Goal: Task Accomplishment & Management: Manage account settings

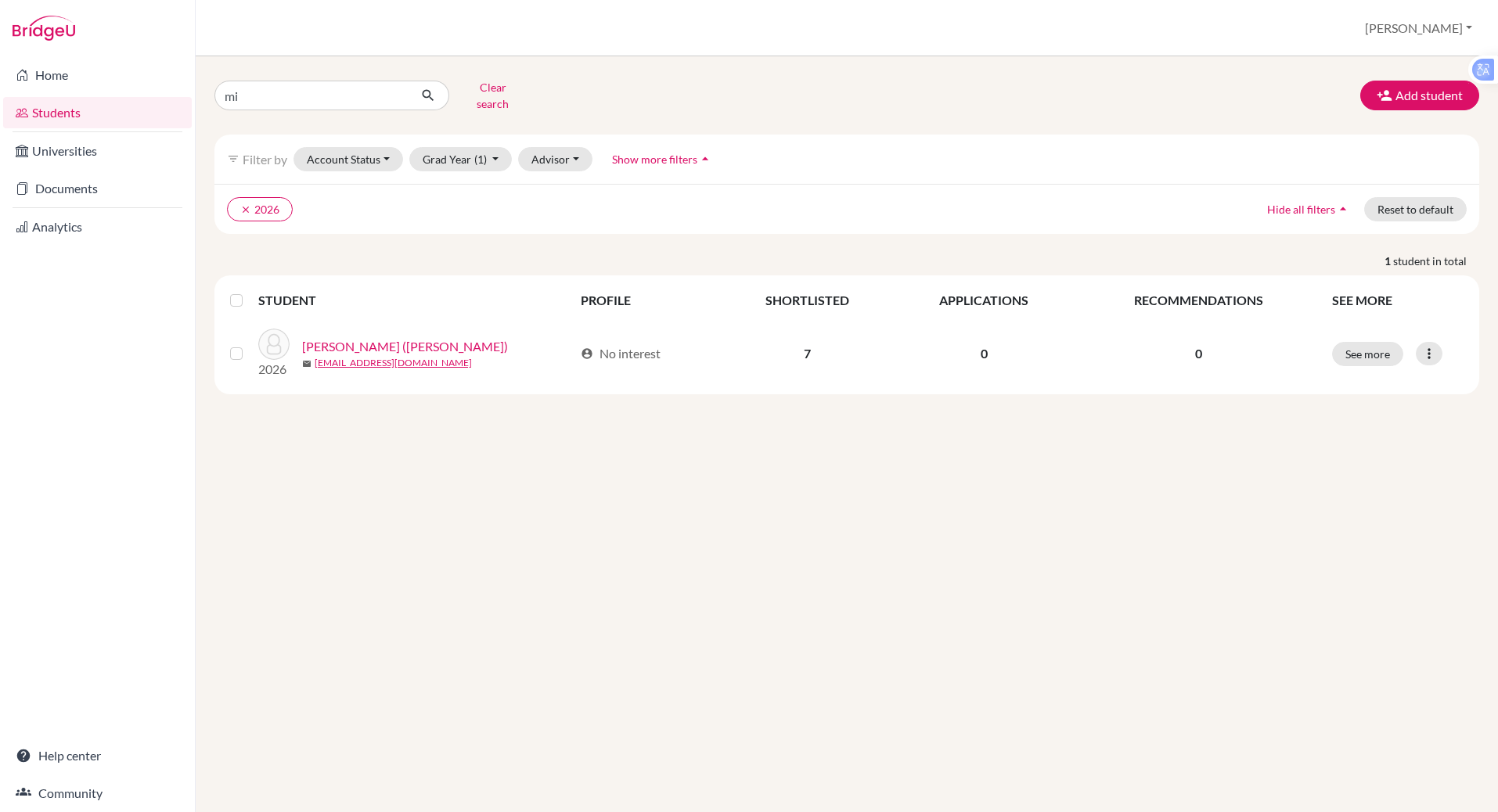
type input "m"
type input "[PERSON_NAME]"
click button "submit" at bounding box center [429, 96] width 41 height 30
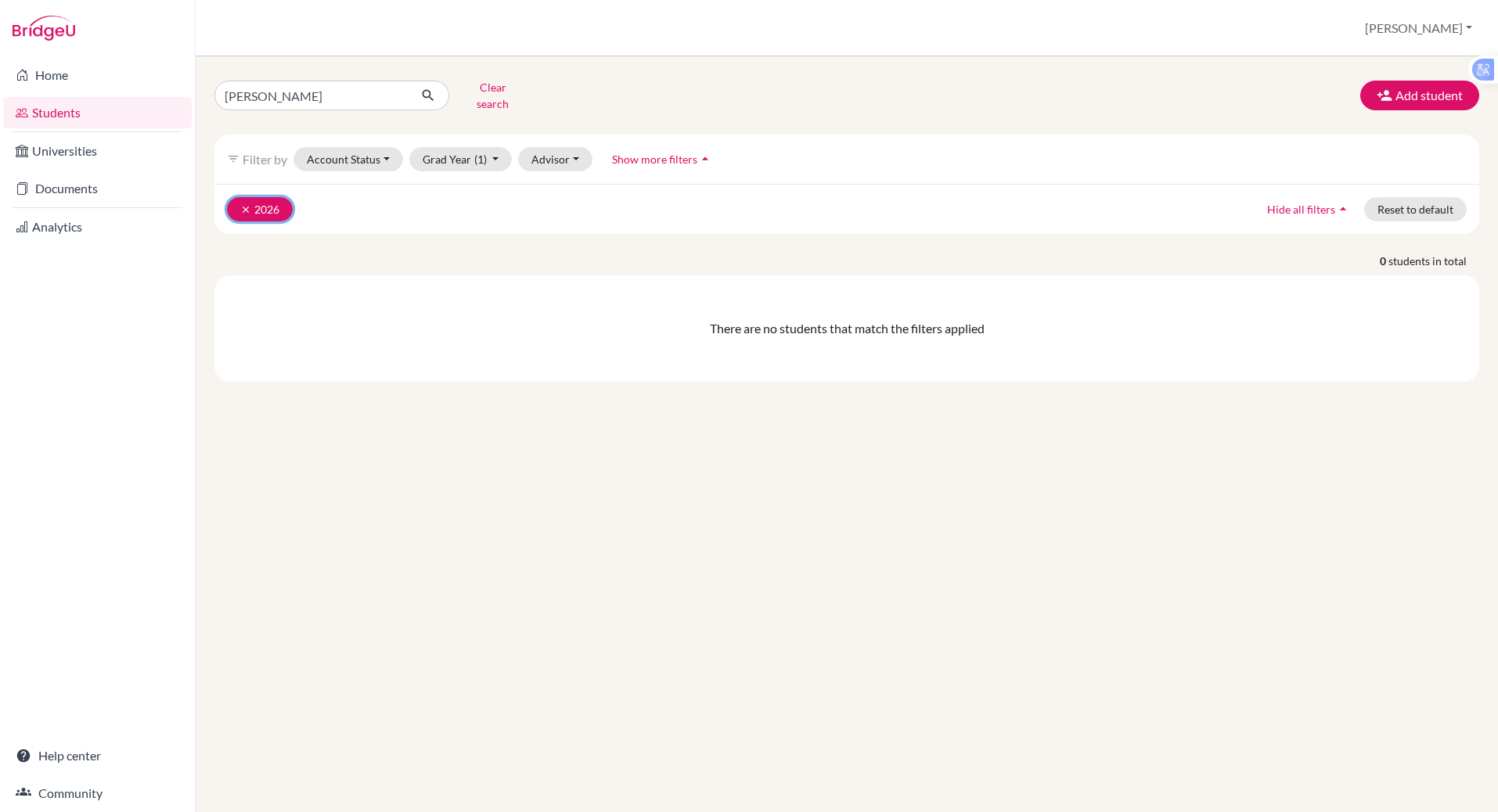
click at [266, 197] on button "clear 2026" at bounding box center [260, 210] width 66 height 24
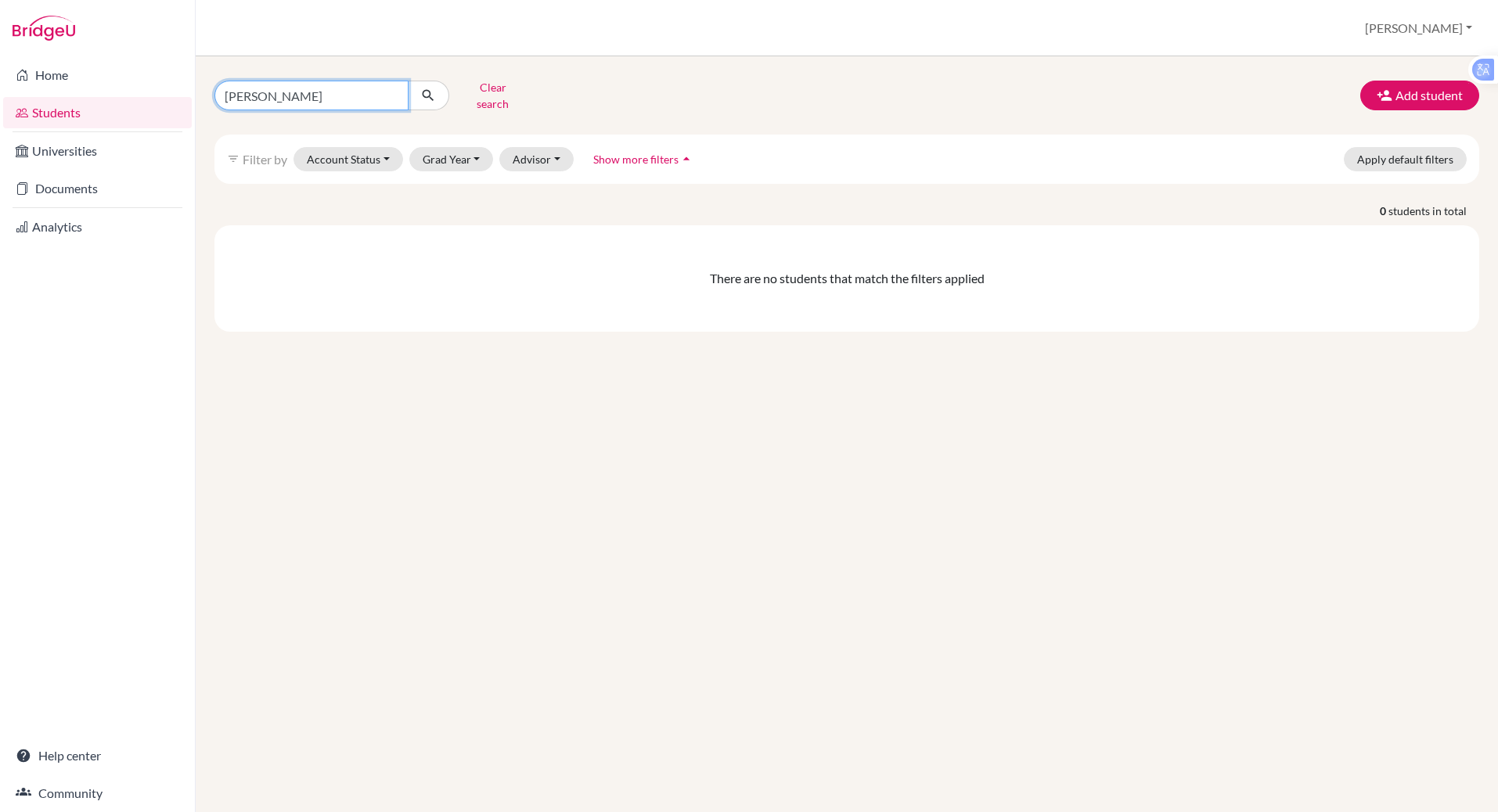
click at [268, 96] on input "[PERSON_NAME]" at bounding box center [311, 96] width 194 height 30
type input "[PERSON_NAME]"
click button "submit" at bounding box center [429, 96] width 41 height 30
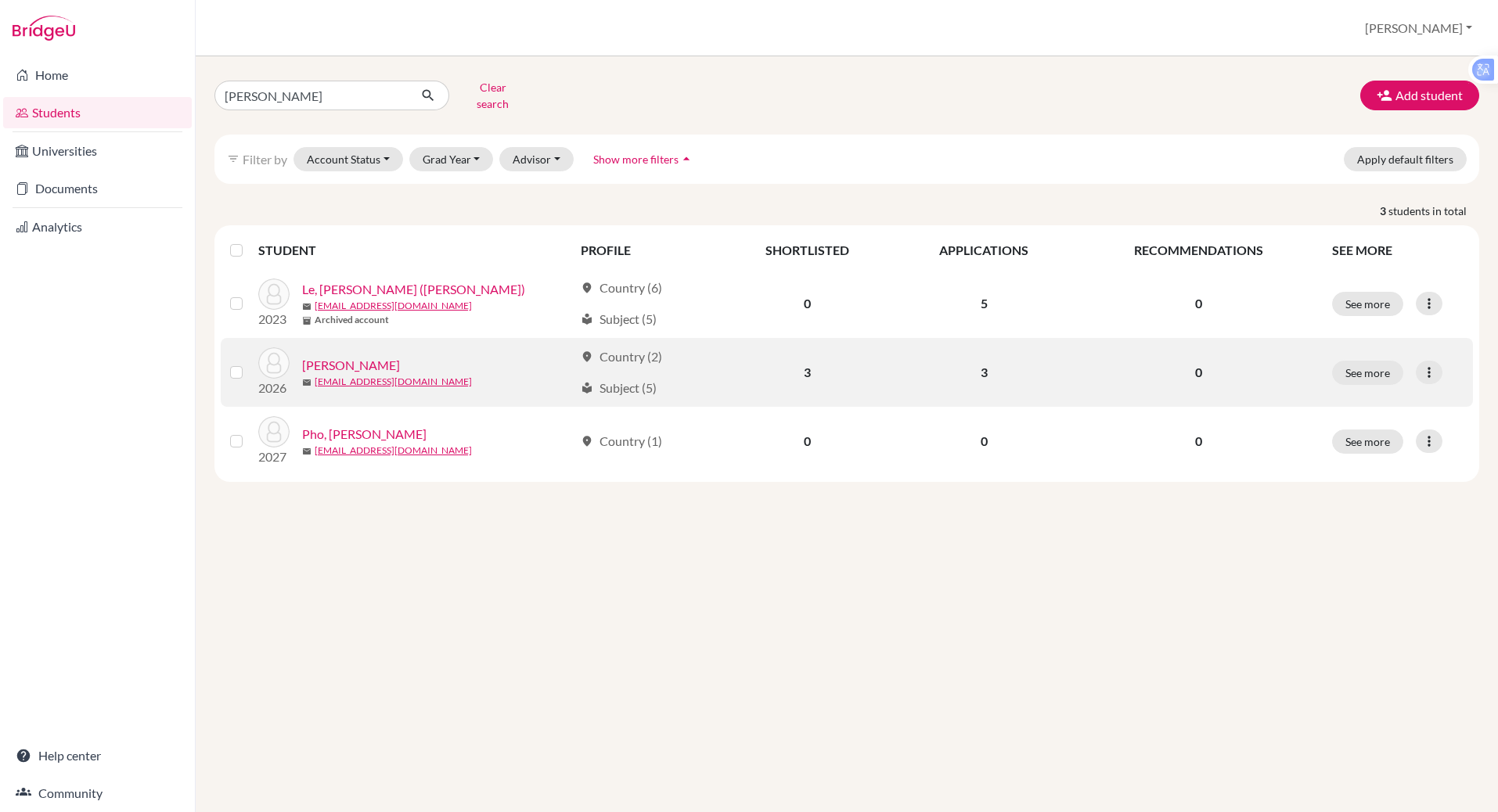
click at [364, 356] on link "[PERSON_NAME]" at bounding box center [351, 366] width 98 height 19
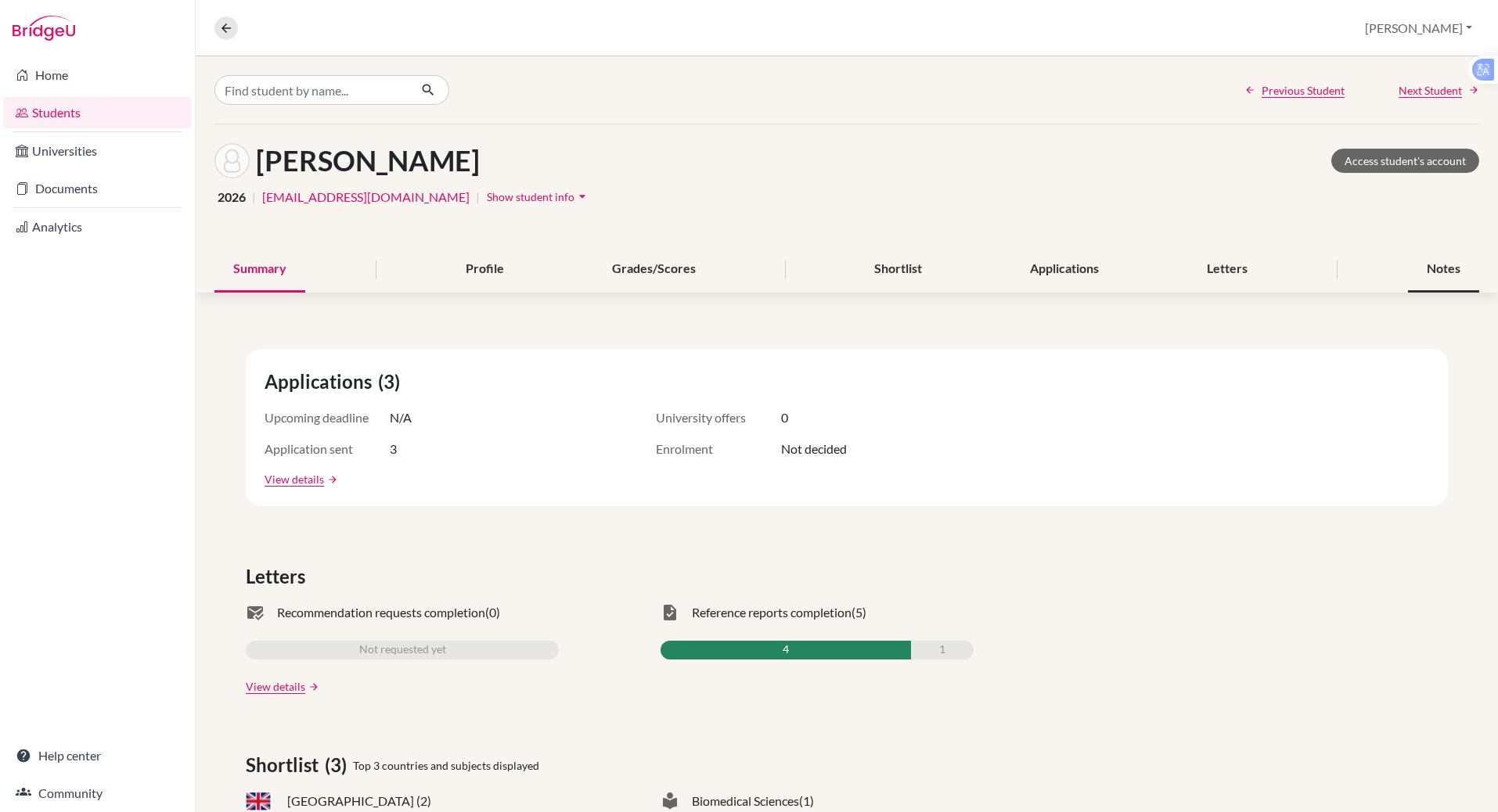
click at [1425, 267] on div "Notes" at bounding box center [1443, 269] width 71 height 46
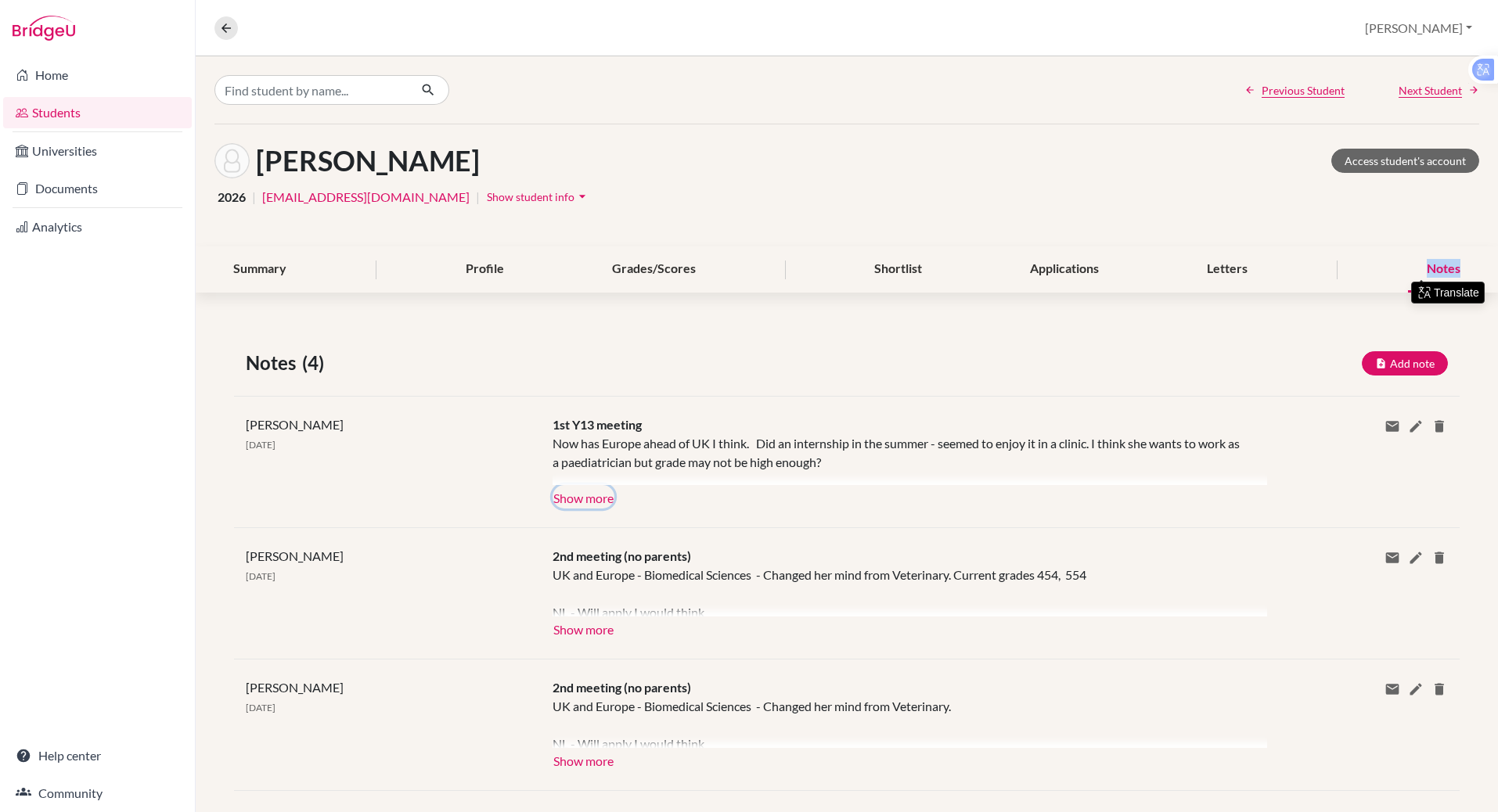
click at [591, 501] on button "Show more" at bounding box center [584, 496] width 62 height 23
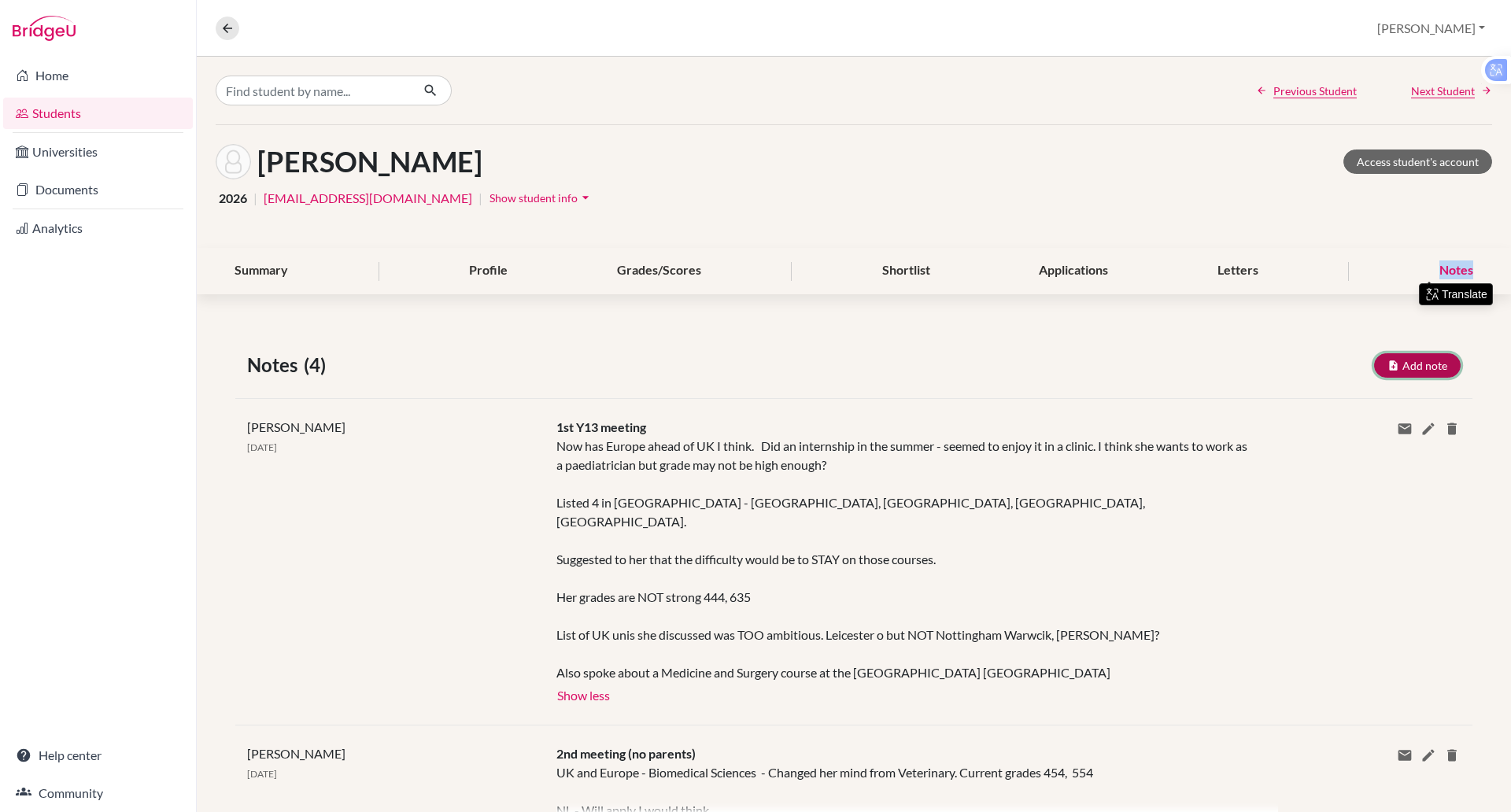
click at [1387, 361] on icon "button" at bounding box center [1393, 365] width 11 height 11
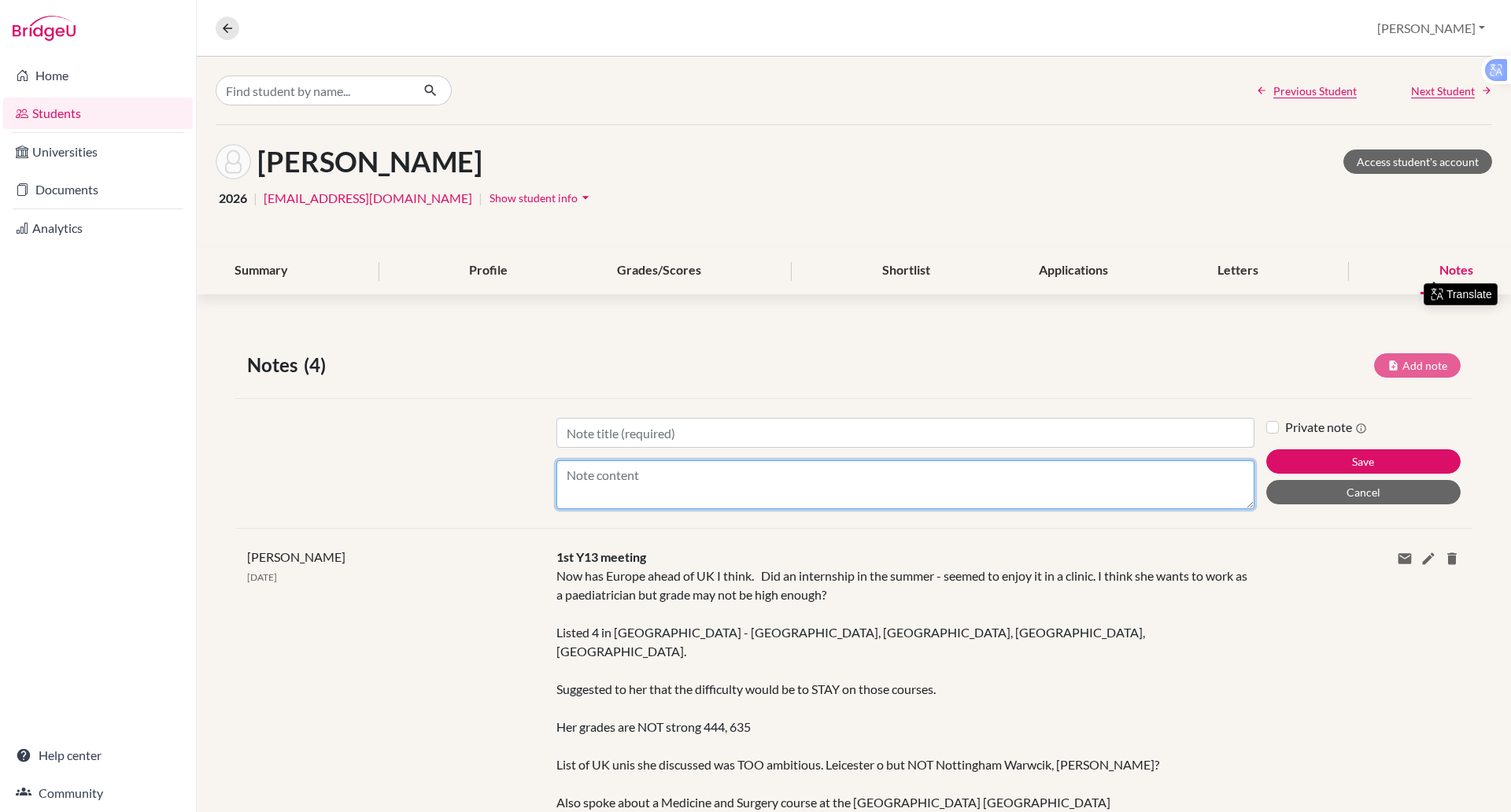
click at [650, 460] on textarea "Content" at bounding box center [905, 485] width 698 height 49
type textarea "She has emailed. [PERSON_NAME] - Had replies saying she has total IMAT to do me…"
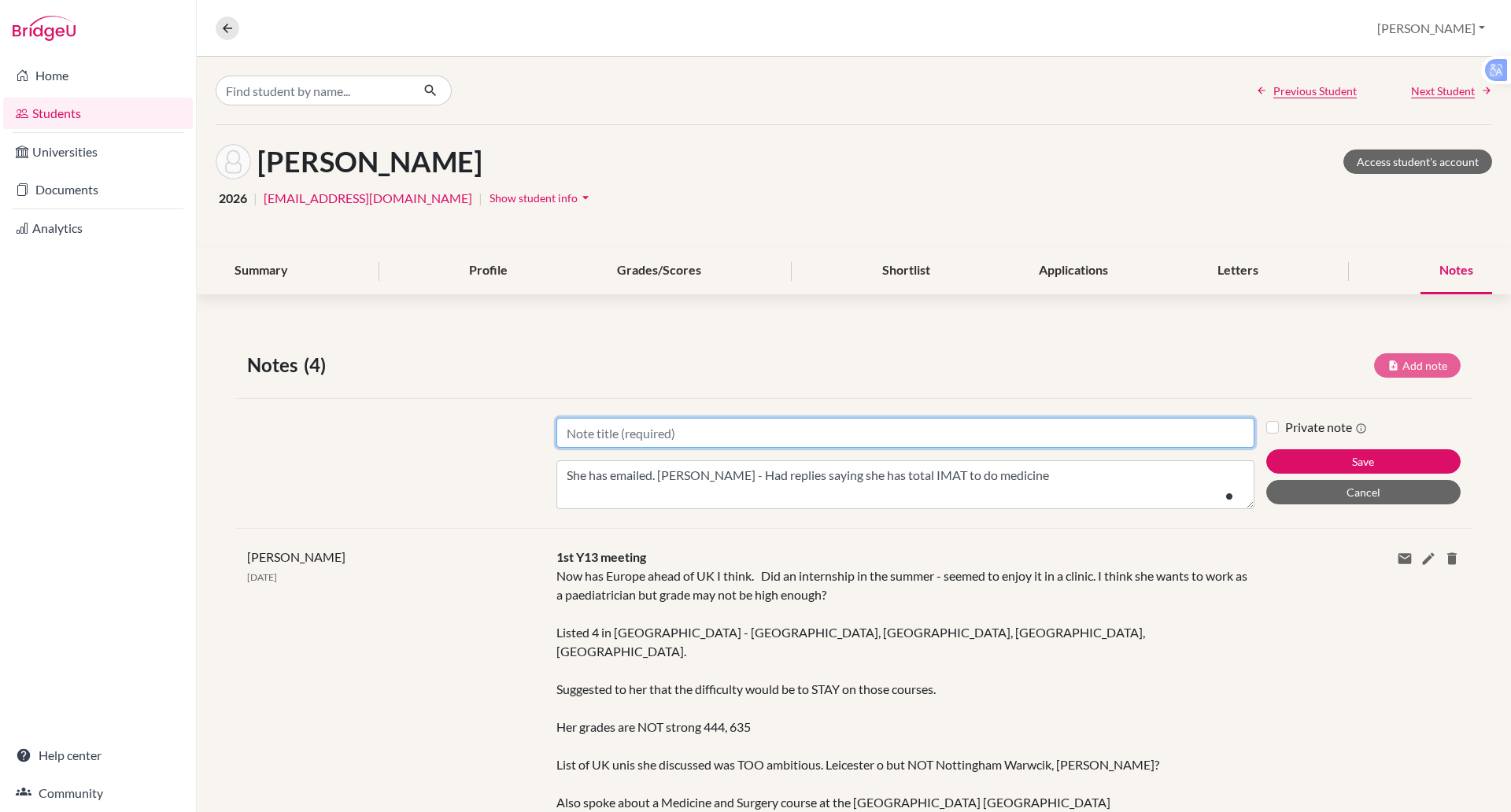
click at [686, 431] on input "Title" at bounding box center [905, 433] width 698 height 30
type input "N"
type input "2nd y13 meeting"
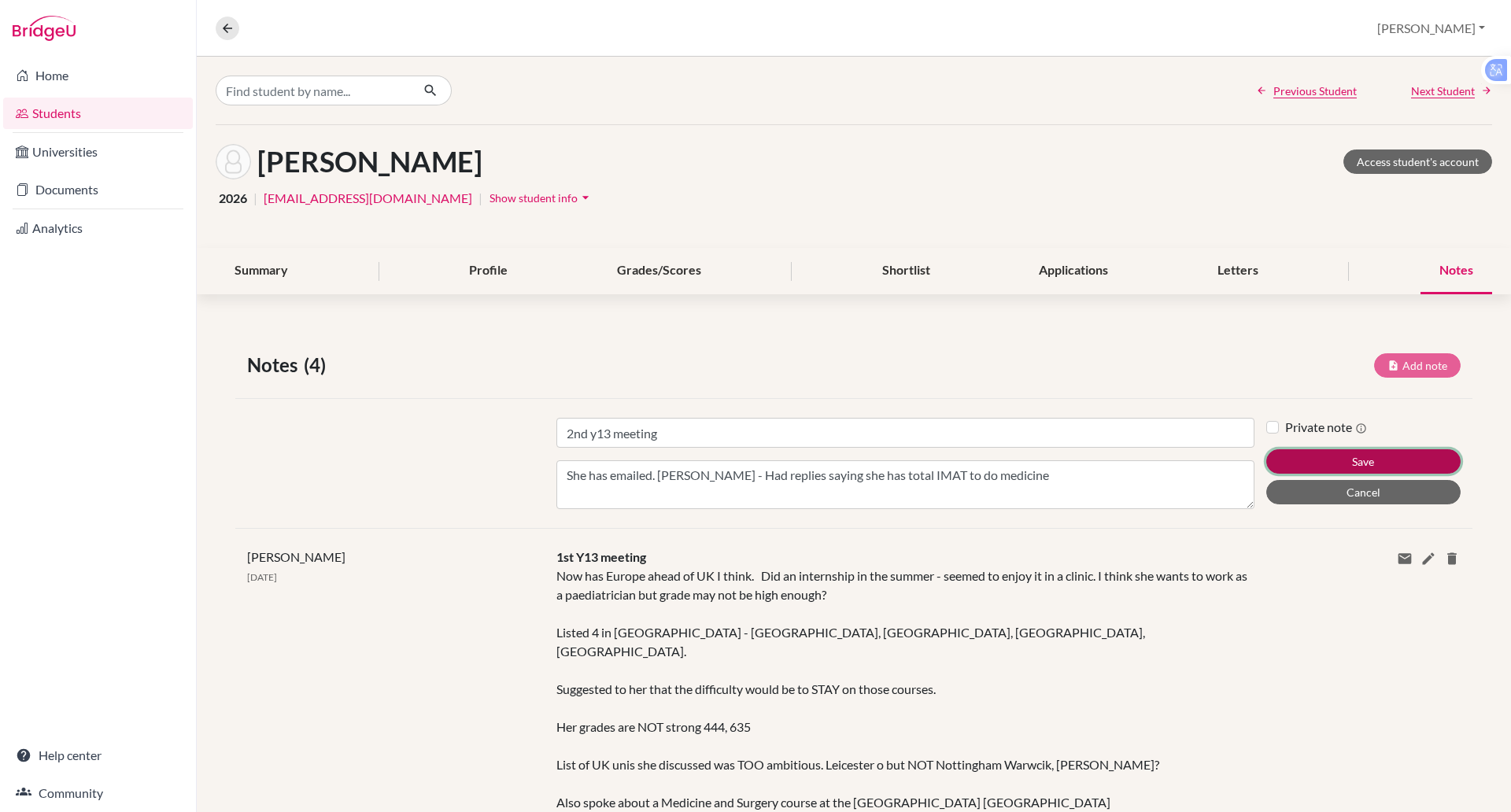
click at [1306, 456] on button "Save" at bounding box center [1363, 461] width 195 height 25
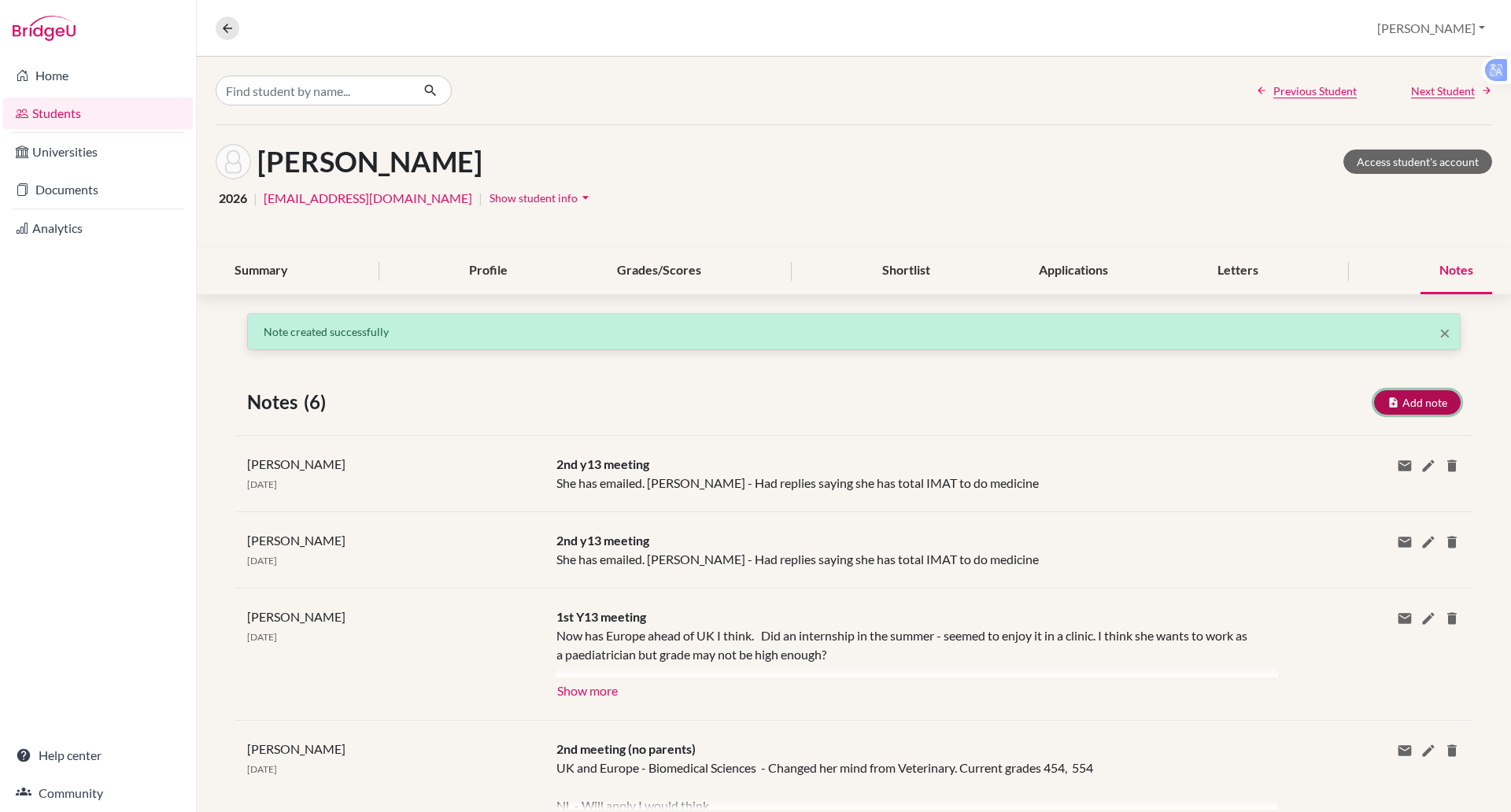
click at [1394, 397] on button "Add note" at bounding box center [1417, 403] width 87 height 25
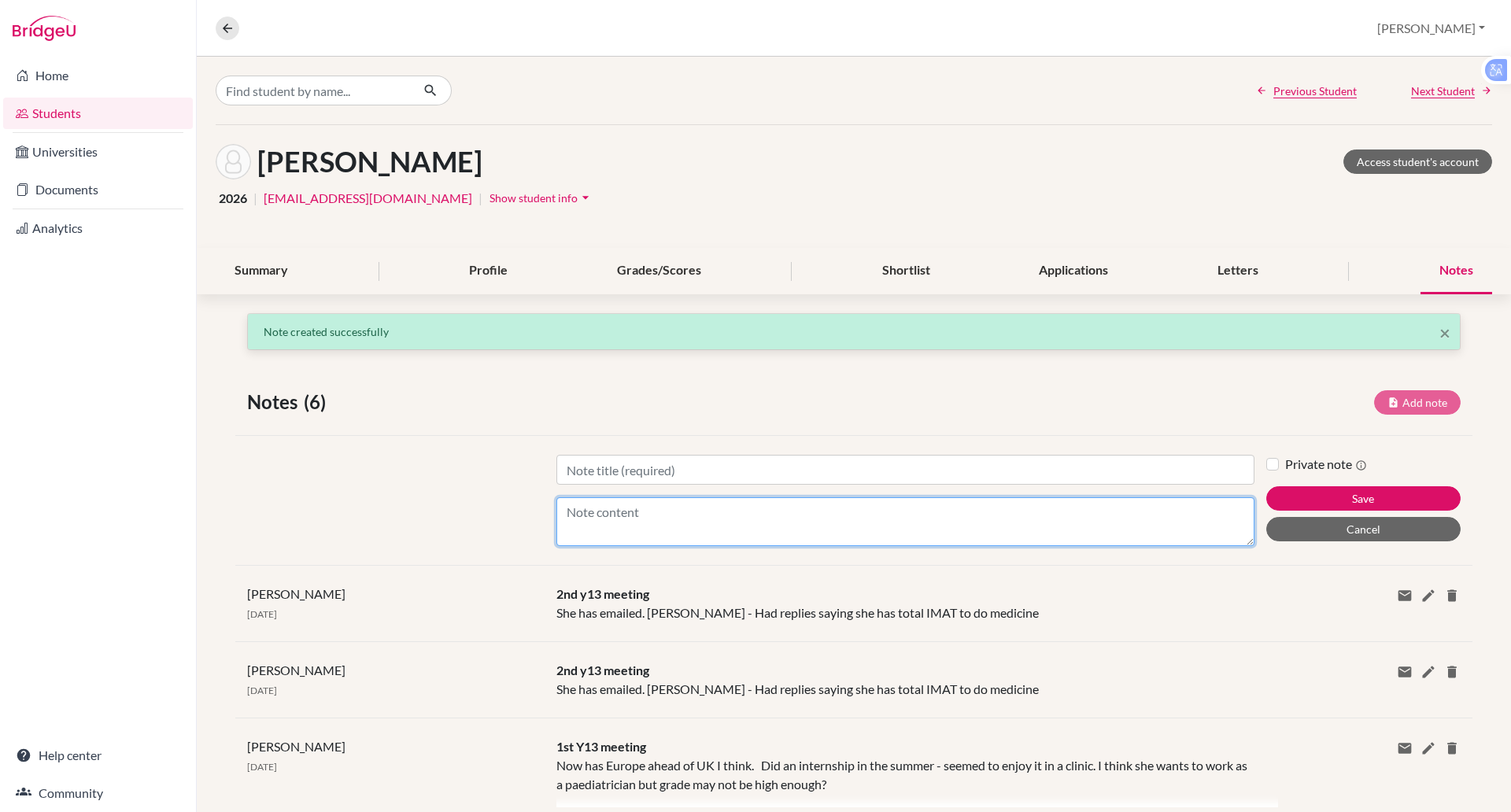
click at [625, 523] on textarea "Content" at bounding box center [905, 522] width 698 height 49
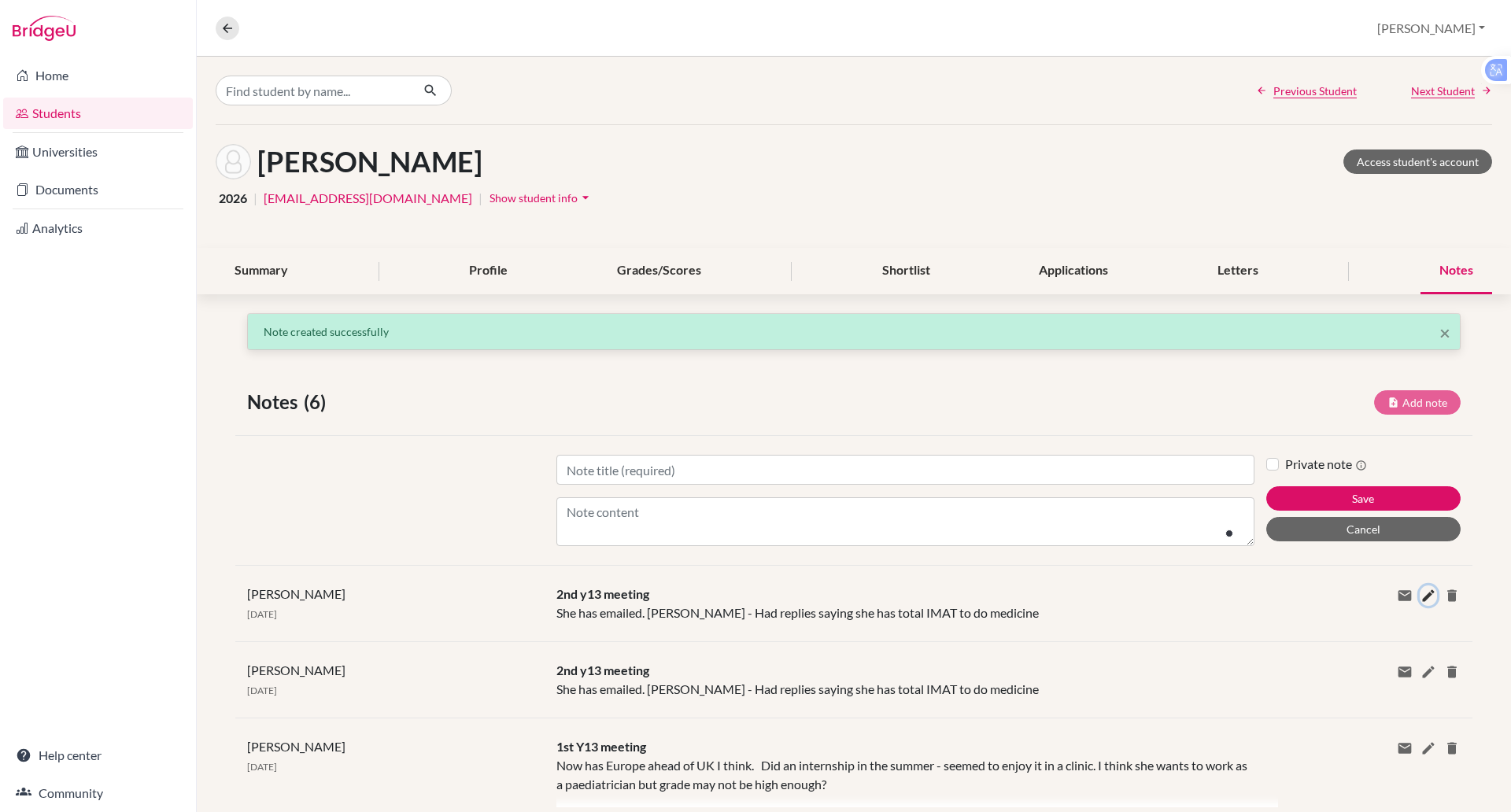
click at [1420, 594] on icon at bounding box center [1428, 596] width 16 height 16
click at [0, 0] on div "Private note" at bounding box center [0, 0] width 0 height 0
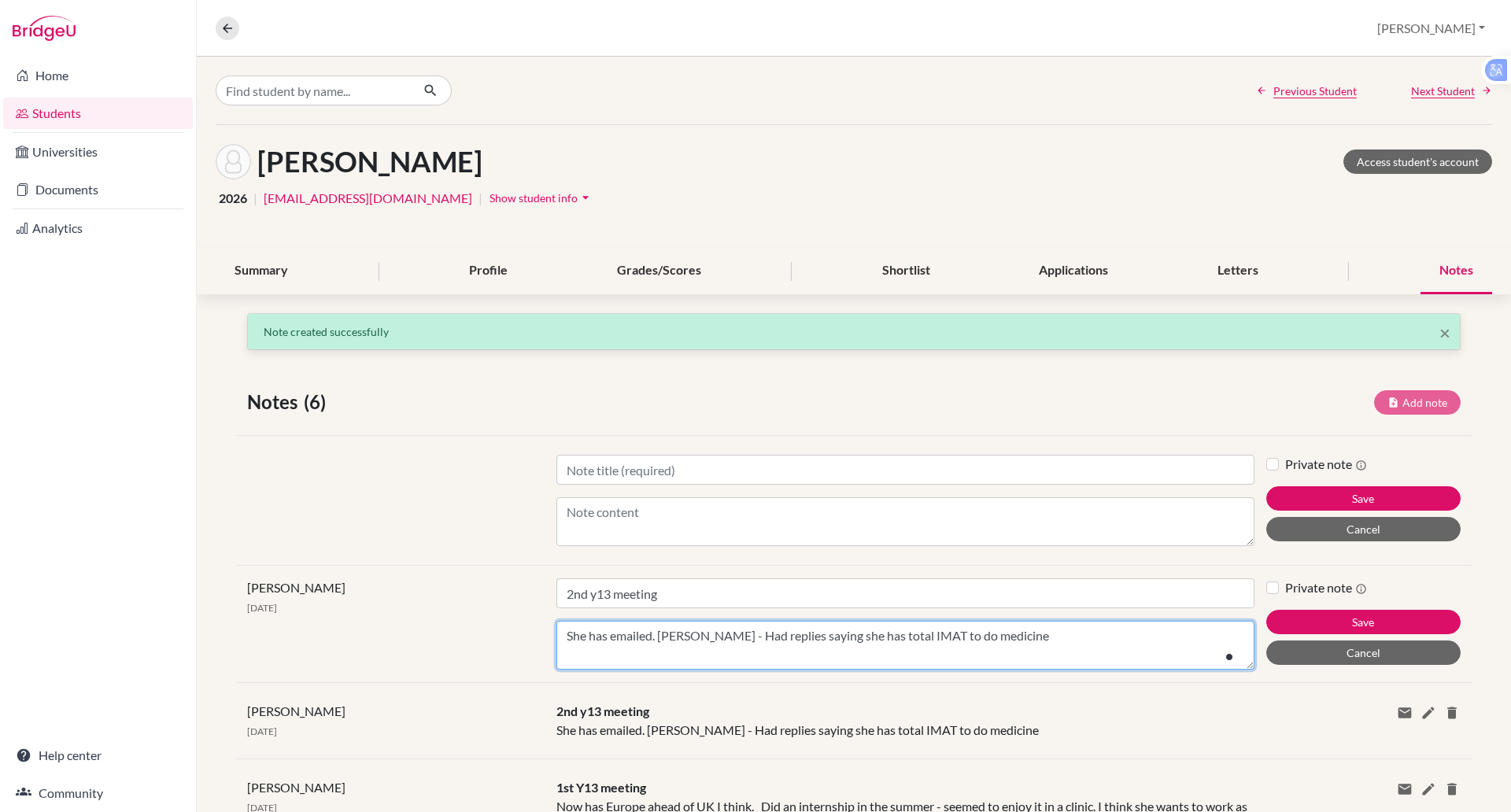
click at [1126, 635] on textarea "She has emailed. [PERSON_NAME] - Had replies saying she has total IMAT to do me…" at bounding box center [905, 646] width 698 height 49
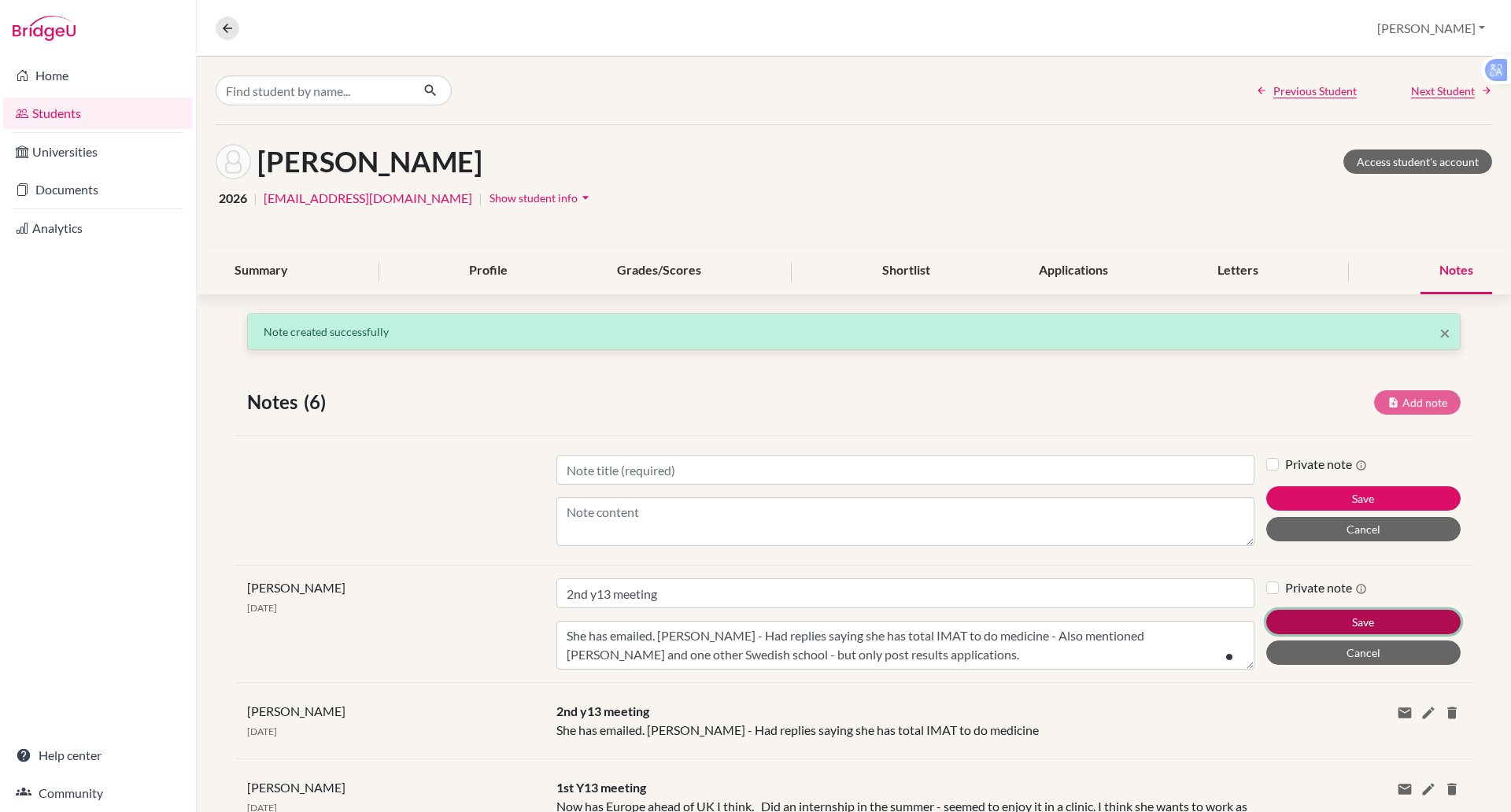
click at [1315, 614] on button "Save" at bounding box center [1363, 622] width 195 height 25
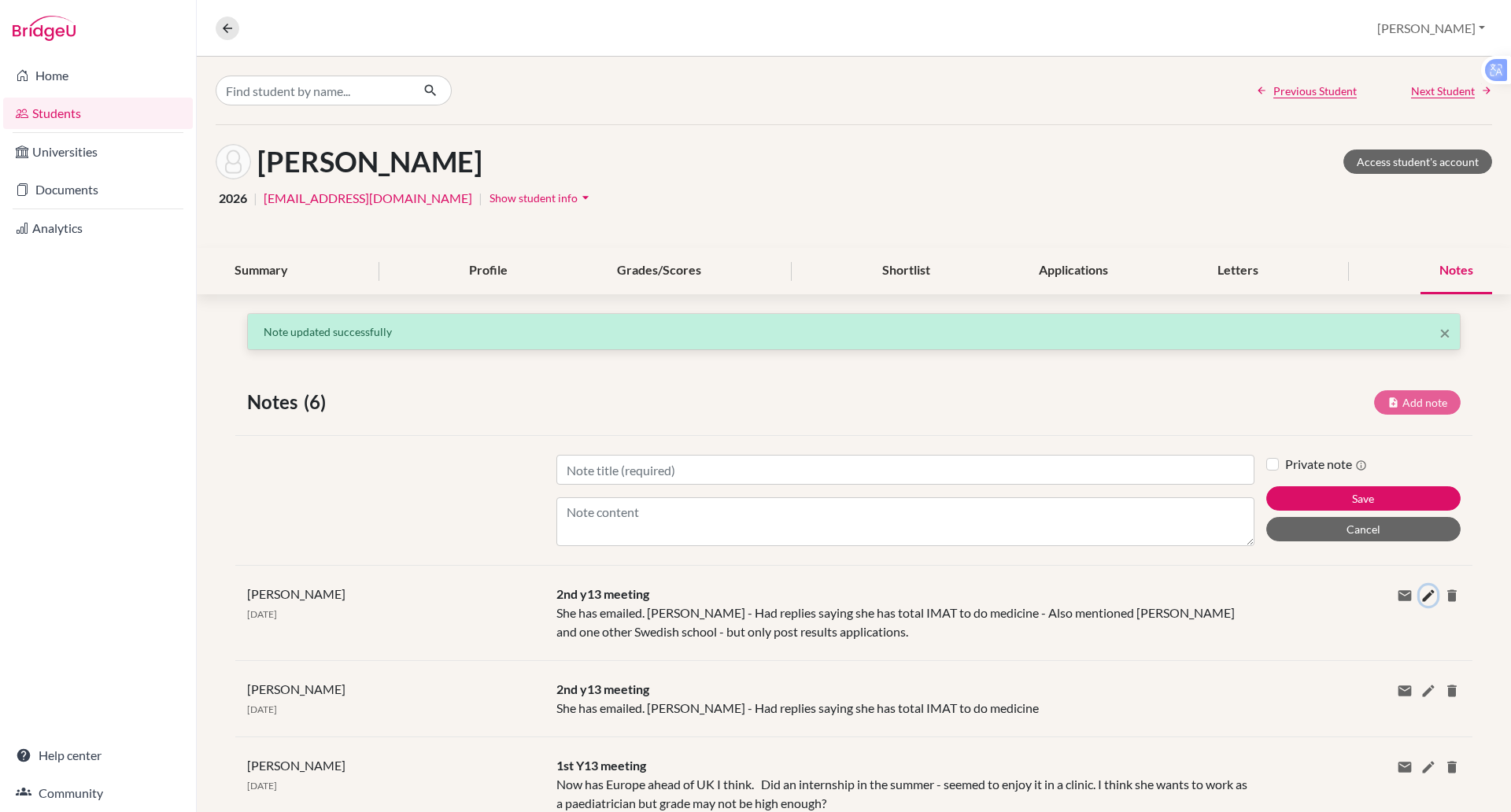
click at [1421, 596] on button at bounding box center [1428, 596] width 17 height 21
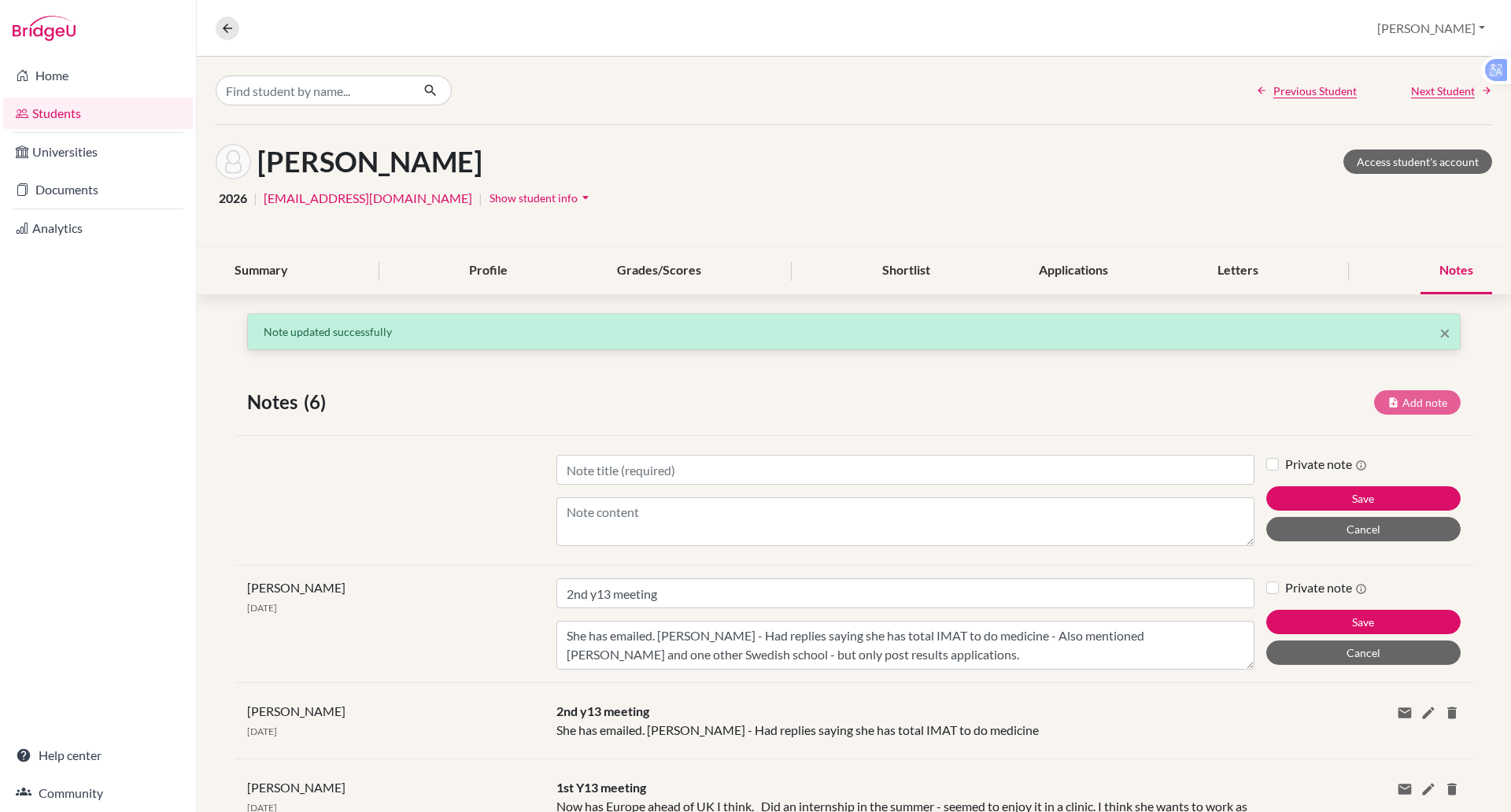
click at [1420, 596] on div "Private note" at bounding box center [1363, 588] width 195 height 19
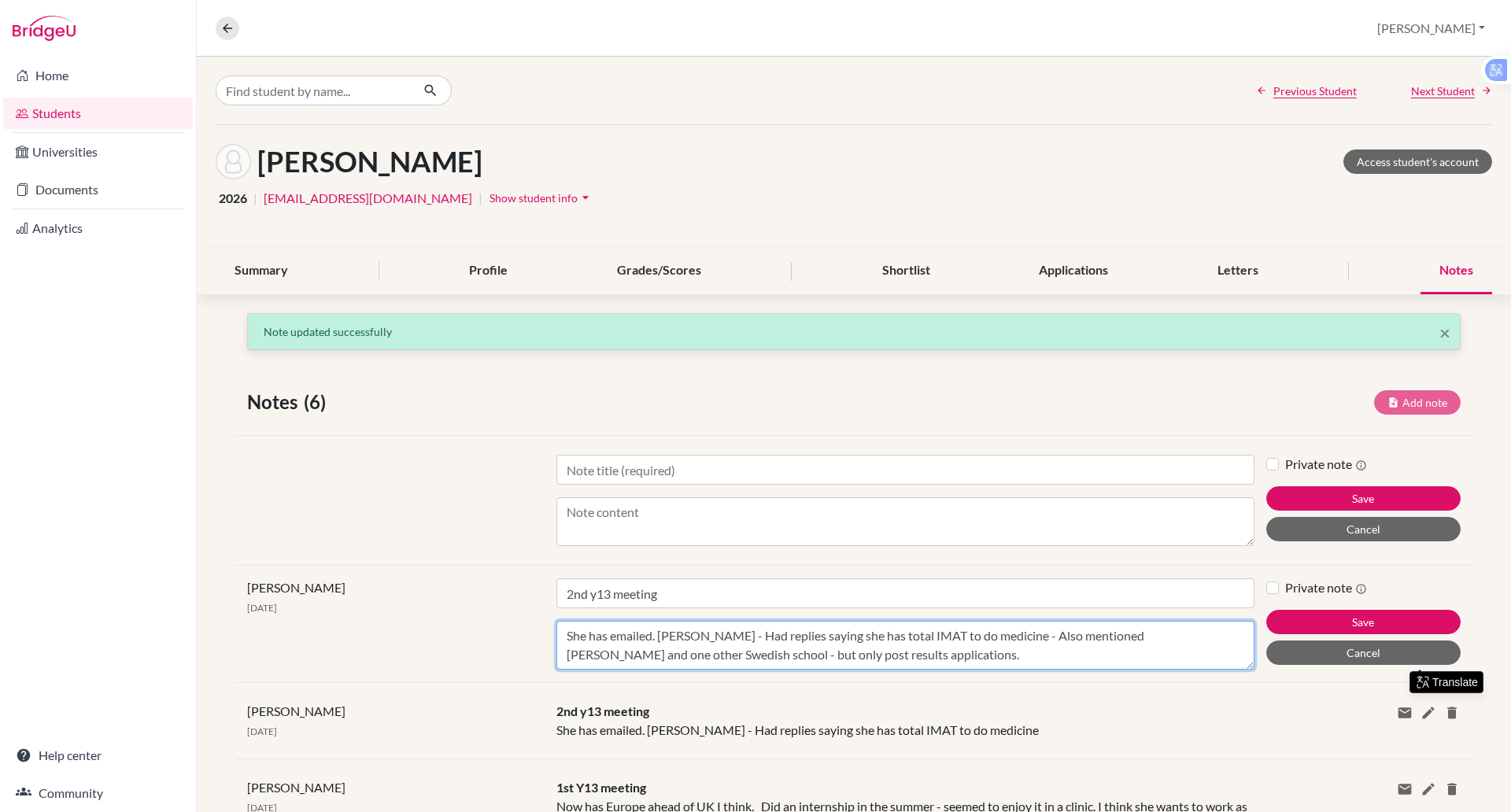
click at [944, 656] on textarea "She has emailed. [PERSON_NAME] - Had replies saying she has total IMAT to do me…" at bounding box center [905, 646] width 698 height 49
type textarea "She has emailed. [PERSON_NAME] - Had replies saying she has total IMAT to do me…"
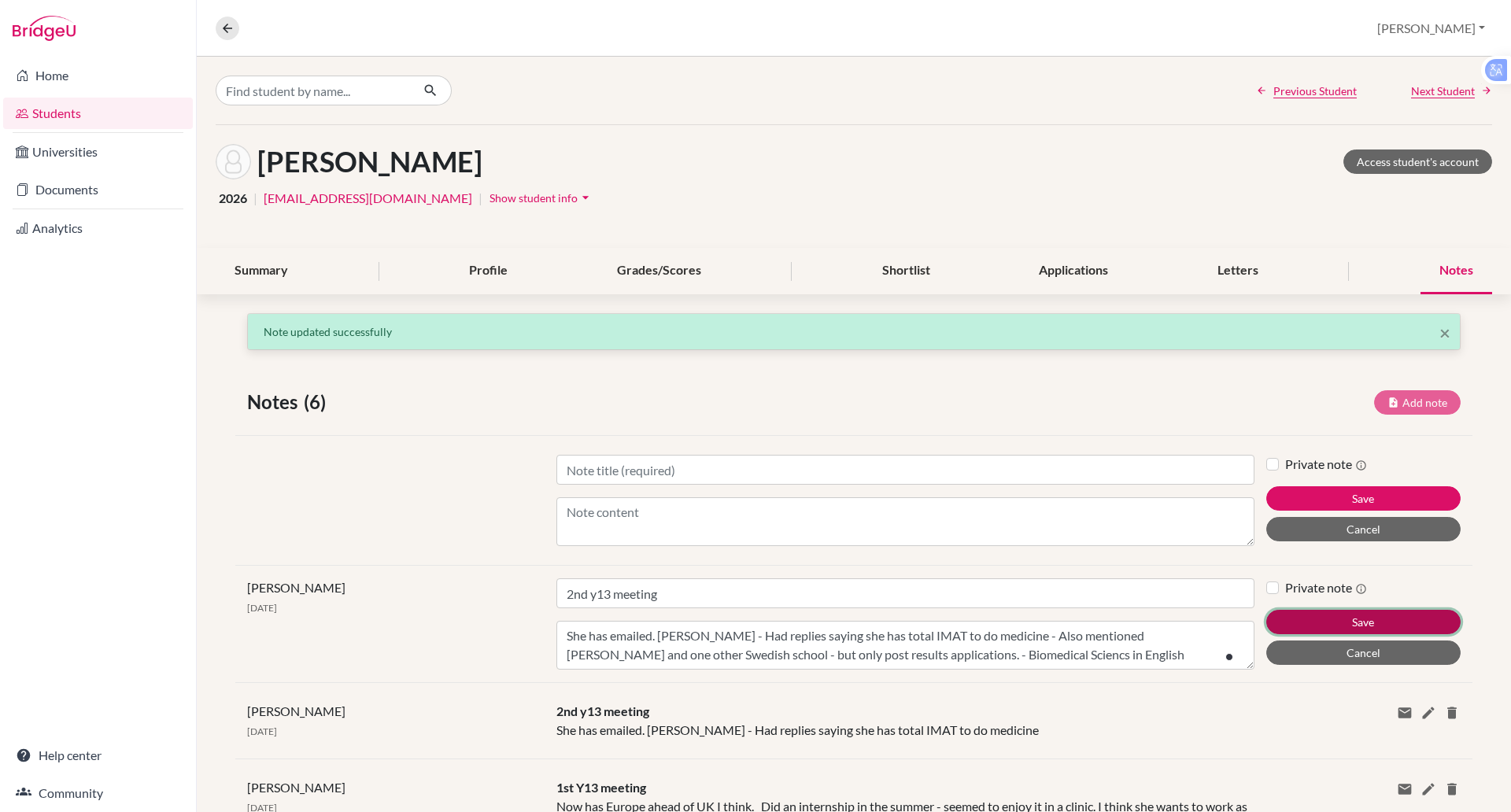
click at [1301, 620] on button "Save" at bounding box center [1363, 622] width 195 height 25
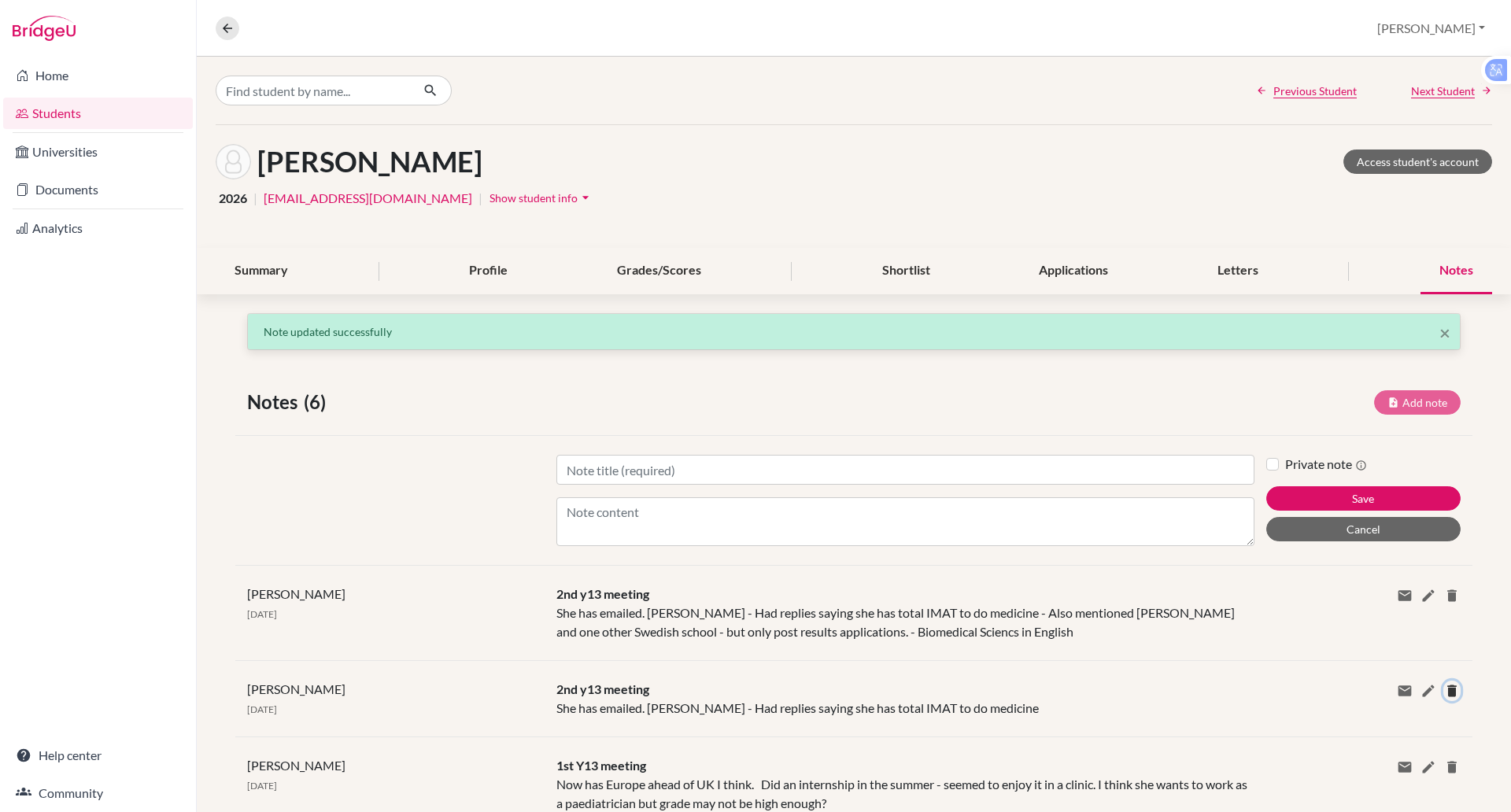
click at [1444, 689] on icon at bounding box center [1451, 690] width 16 height 16
click at [1435, 757] on button "Delete" at bounding box center [1465, 760] width 59 height 25
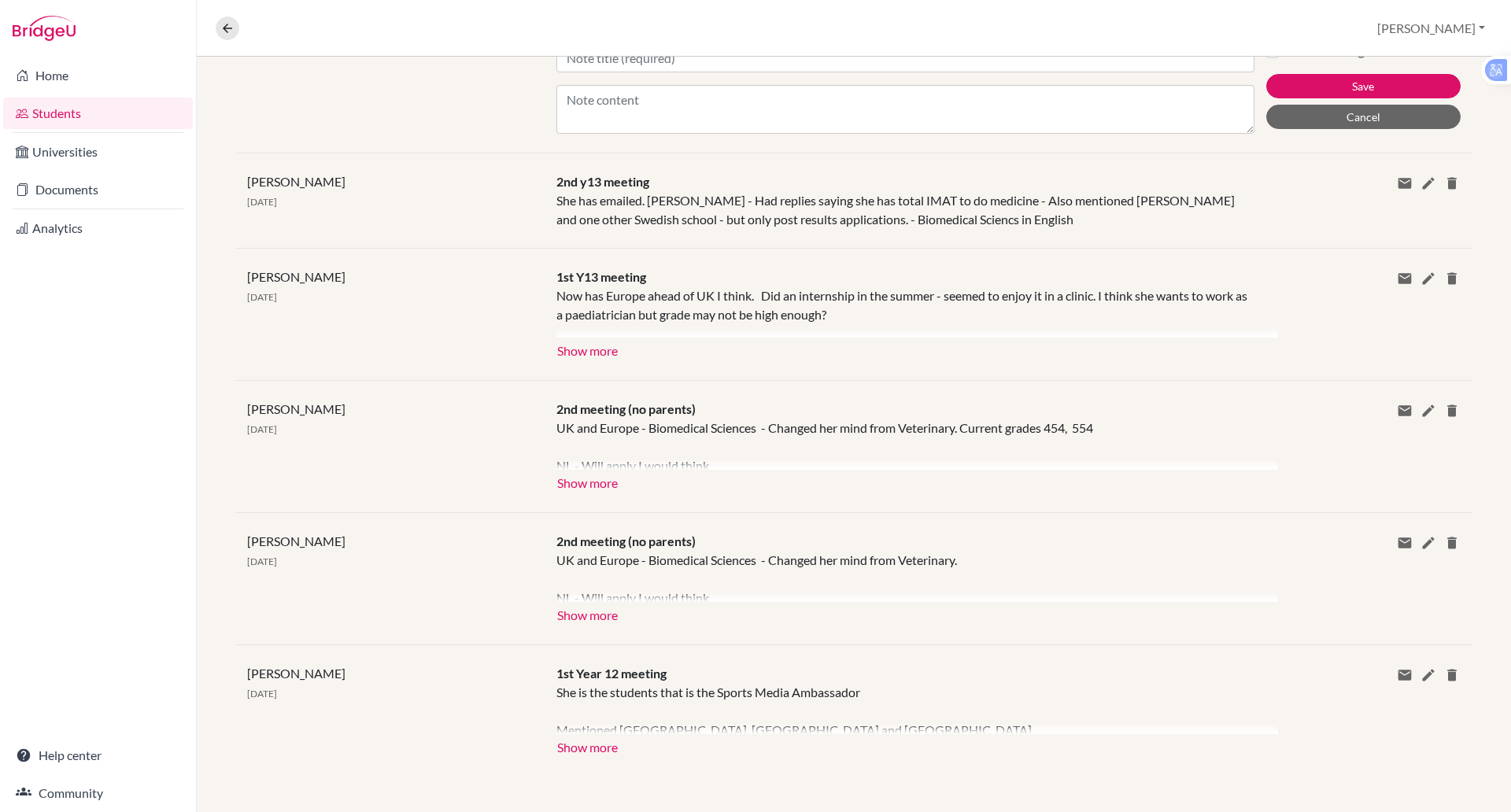
scroll to position [415, 0]
click at [1444, 542] on icon at bounding box center [1451, 540] width 16 height 16
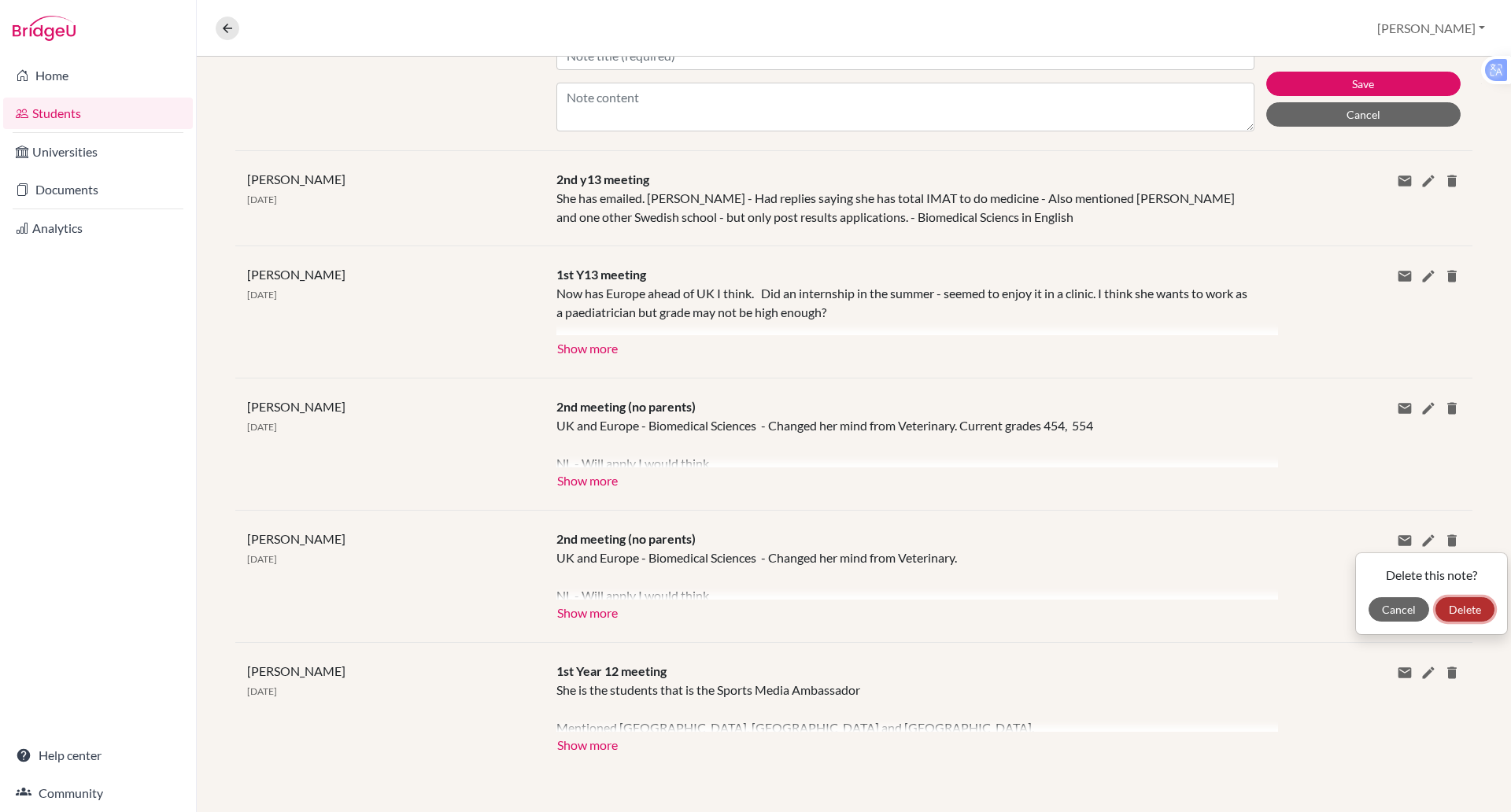
click at [1442, 603] on button "Delete" at bounding box center [1465, 610] width 59 height 25
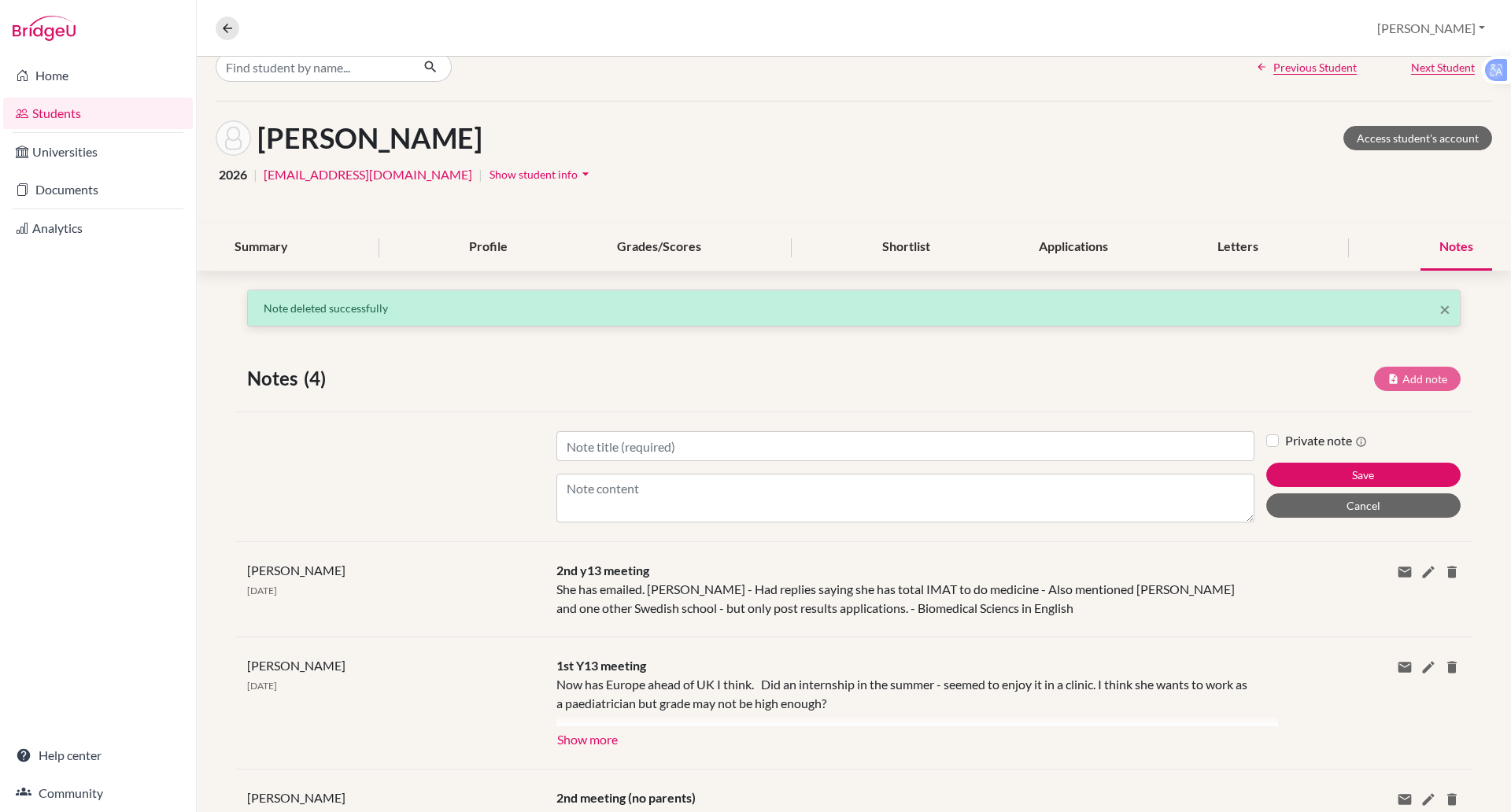
scroll to position [0, 0]
